Goal: Task Accomplishment & Management: Use online tool/utility

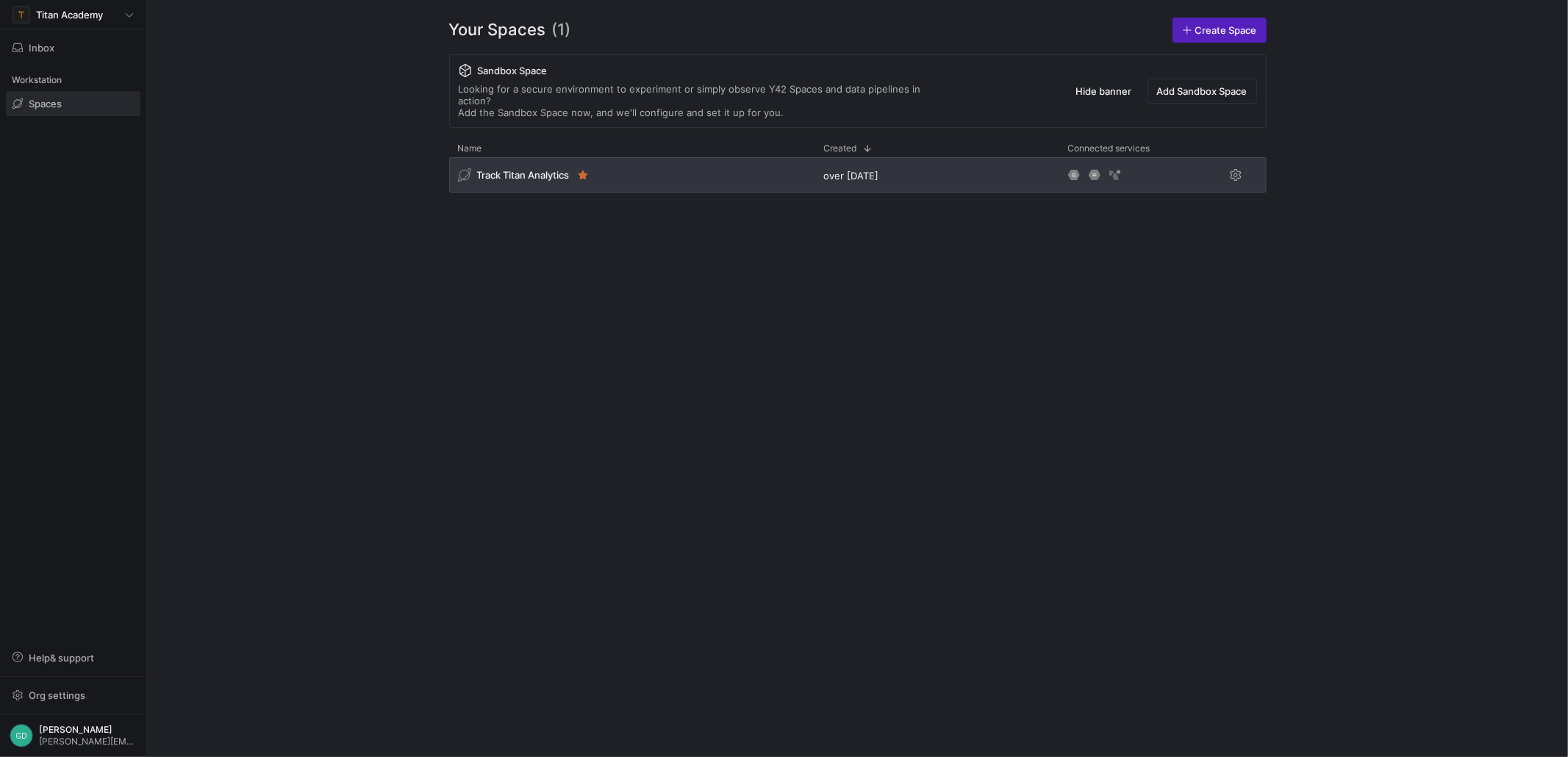
click at [536, 169] on span "Track Titan Analytics" at bounding box center [524, 174] width 93 height 12
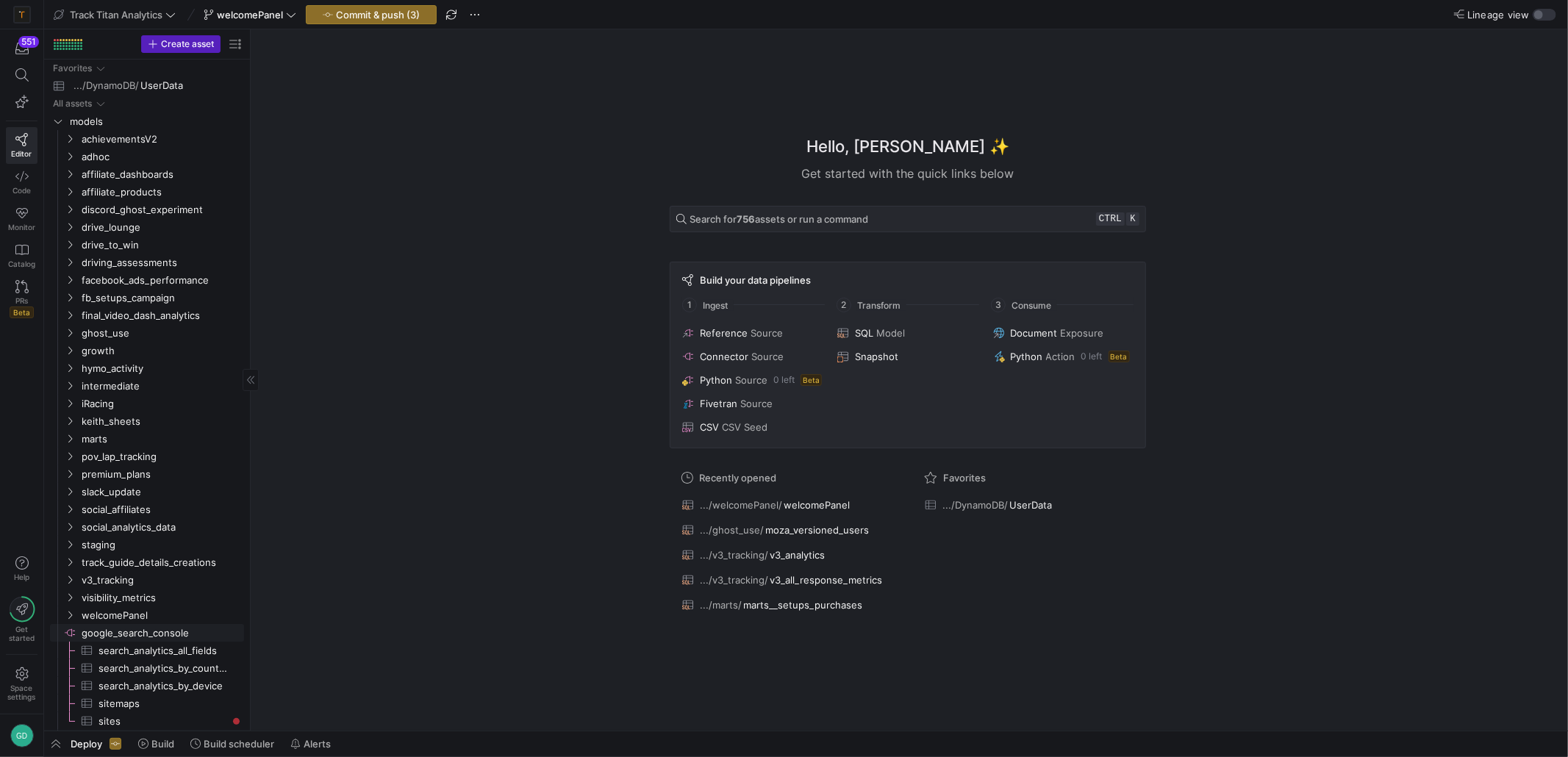
click at [153, 628] on span "google_search_console​​​​​​​​" at bounding box center [162, 632] width 161 height 17
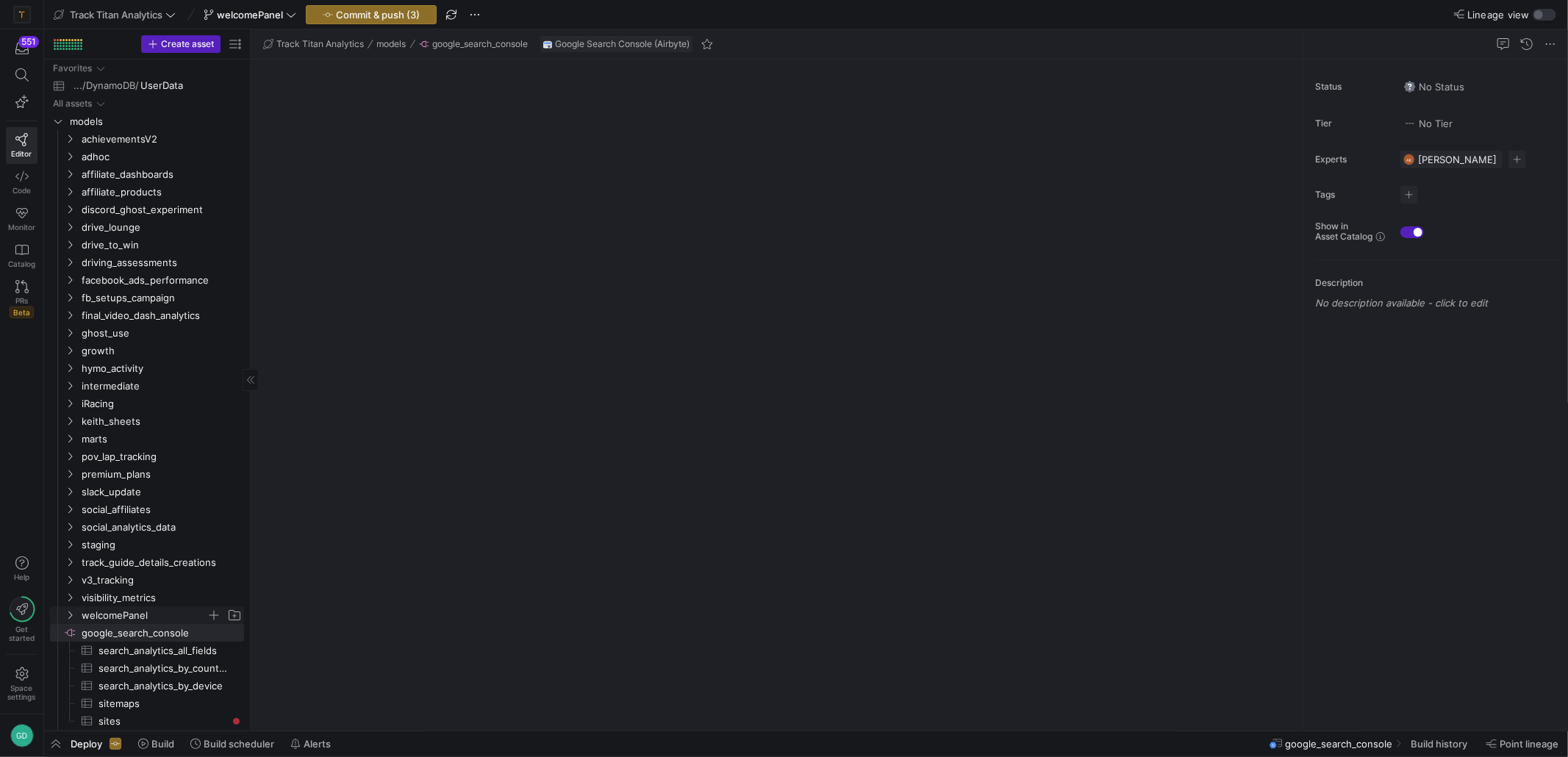
click at [136, 616] on span "welcomePanel" at bounding box center [144, 615] width 125 height 17
click at [150, 632] on span "welcomePanel​​​​​​​​​​" at bounding box center [160, 632] width 135 height 17
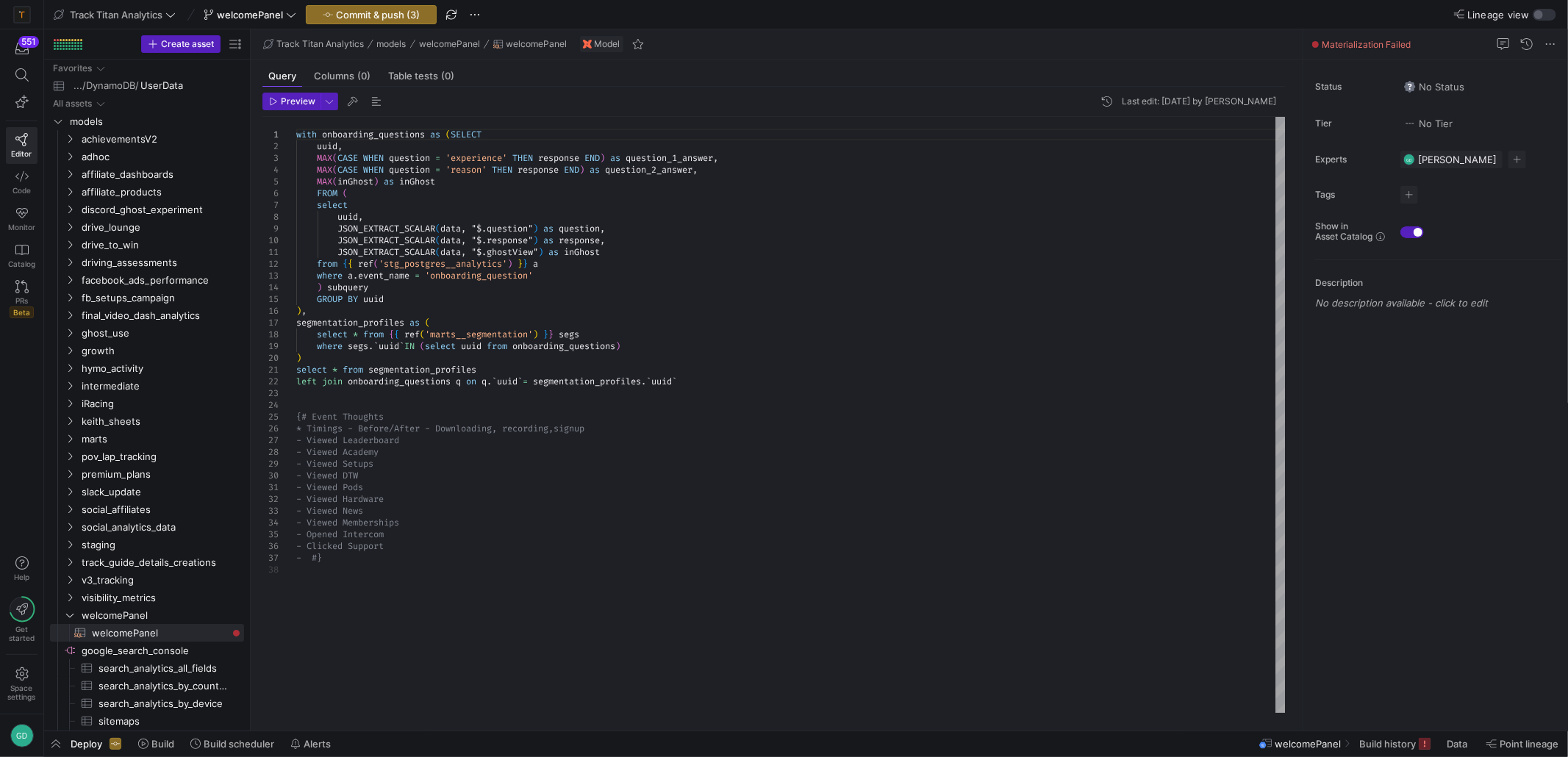
click at [384, 552] on div "with onboarding_questions as ( SELECT uuid , MAX ( CASE WHEN question = 'experi…" at bounding box center [791, 415] width 989 height 596
click at [471, 555] on div "with onboarding_questions as ( SELECT uuid , MAX ( CASE WHEN question = 'experi…" at bounding box center [791, 415] width 989 height 596
click at [459, 528] on div "with onboarding_questions as ( SELECT uuid , MAX ( CASE WHEN question = 'experi…" at bounding box center [791, 415] width 989 height 596
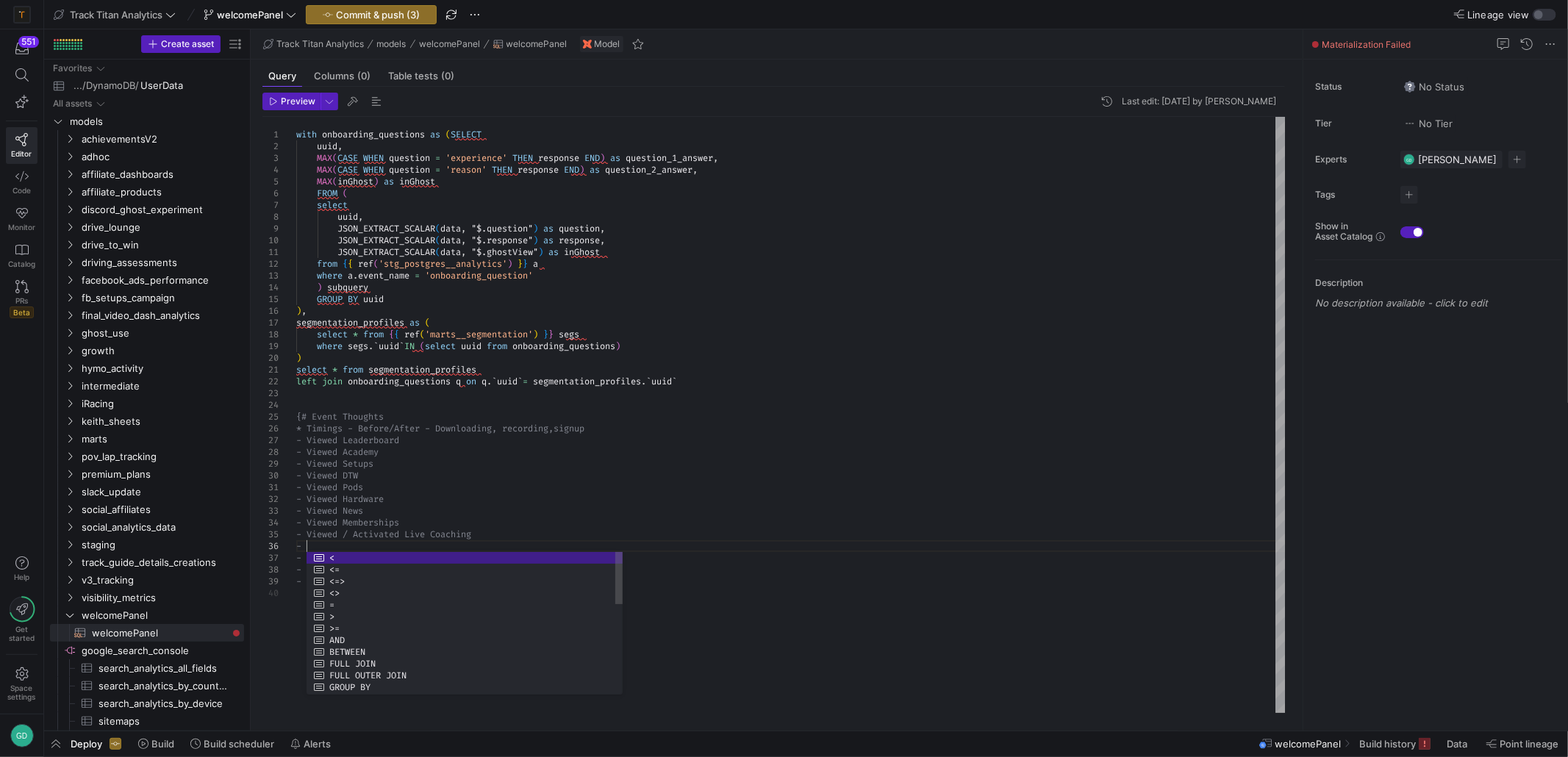
scroll to position [59, 8]
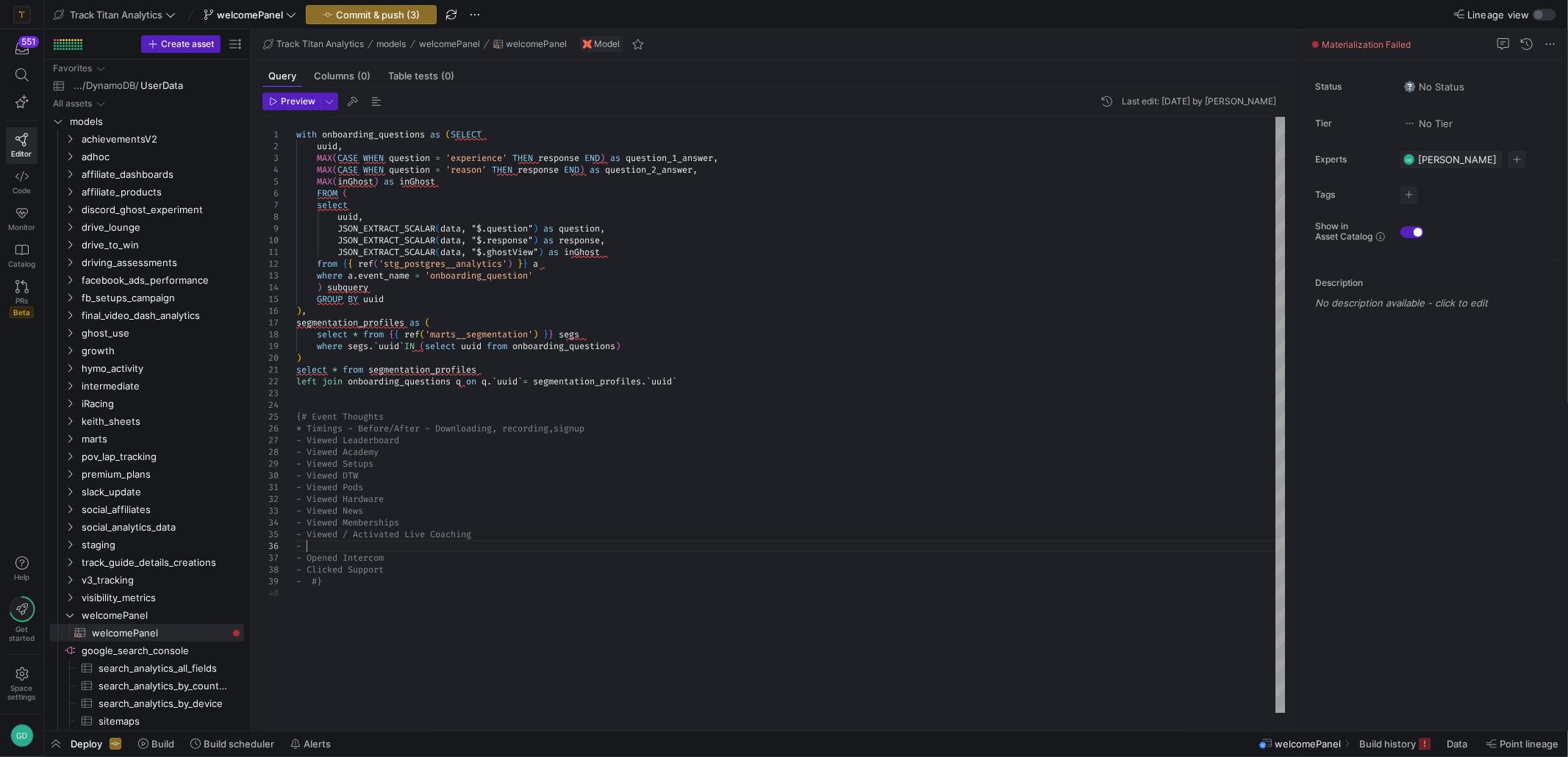
click at [366, 550] on div "with onboarding_questions as ( SELECT uuid , MAX ( CASE WHEN question = 'experi…" at bounding box center [791, 415] width 989 height 596
type textarea "- Viewed Pods - Viewed Hardware - Viewed News - Viewed Memberships - Viewed / A…"
